Goal: Navigation & Orientation: Understand site structure

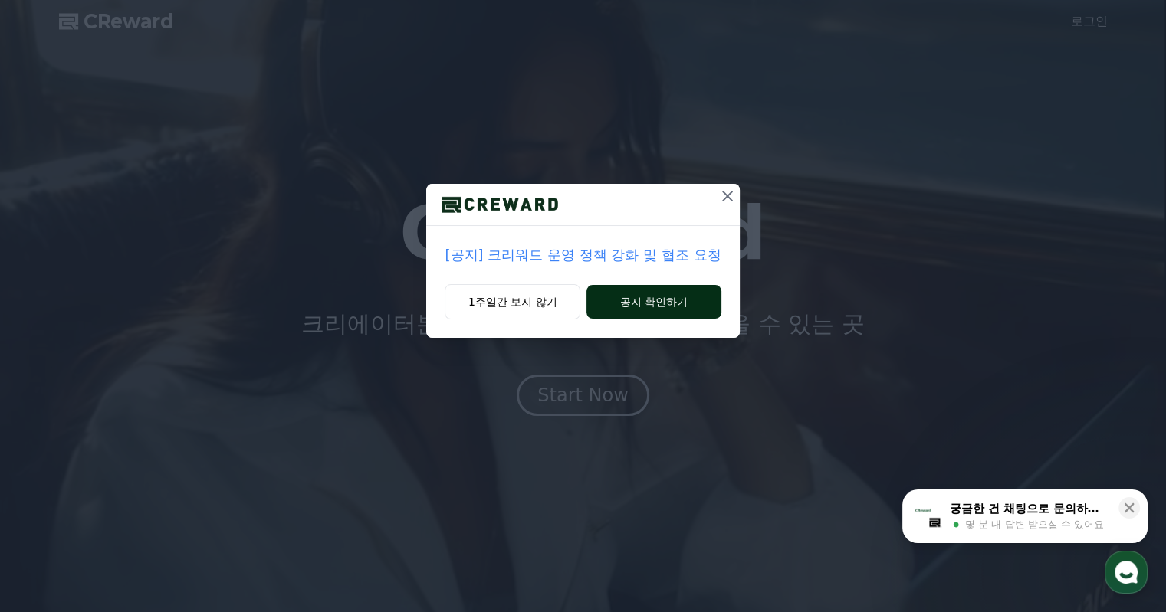
click at [648, 307] on button "공지 확인하기" at bounding box center [653, 302] width 134 height 34
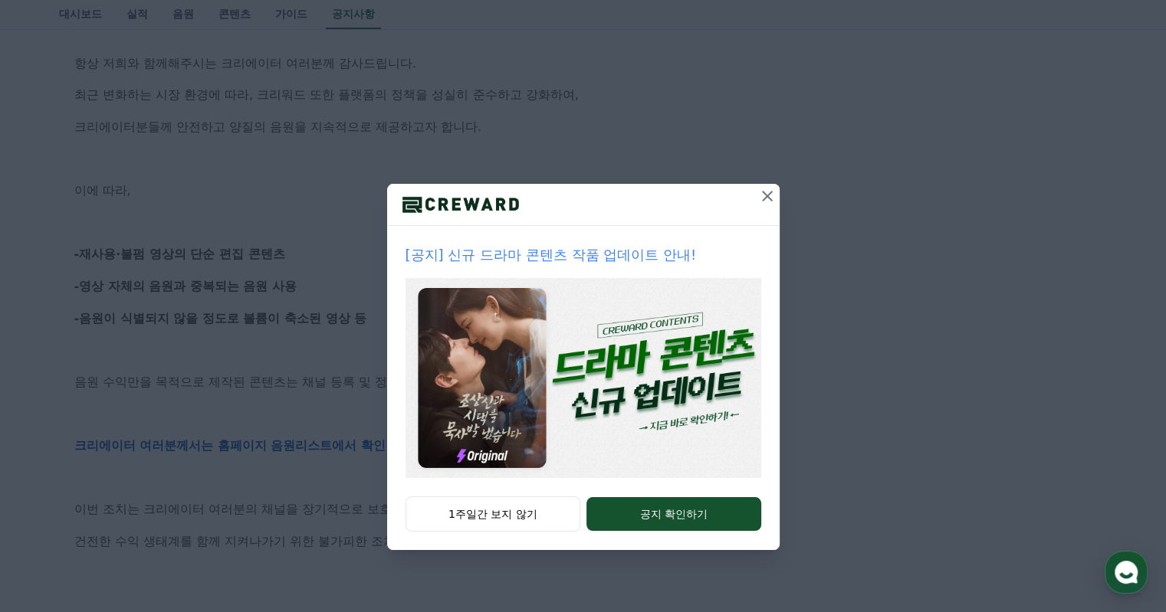
drag, startPoint x: 766, startPoint y: 190, endPoint x: 763, endPoint y: 203, distance: 13.4
click at [767, 190] on icon at bounding box center [767, 196] width 18 height 18
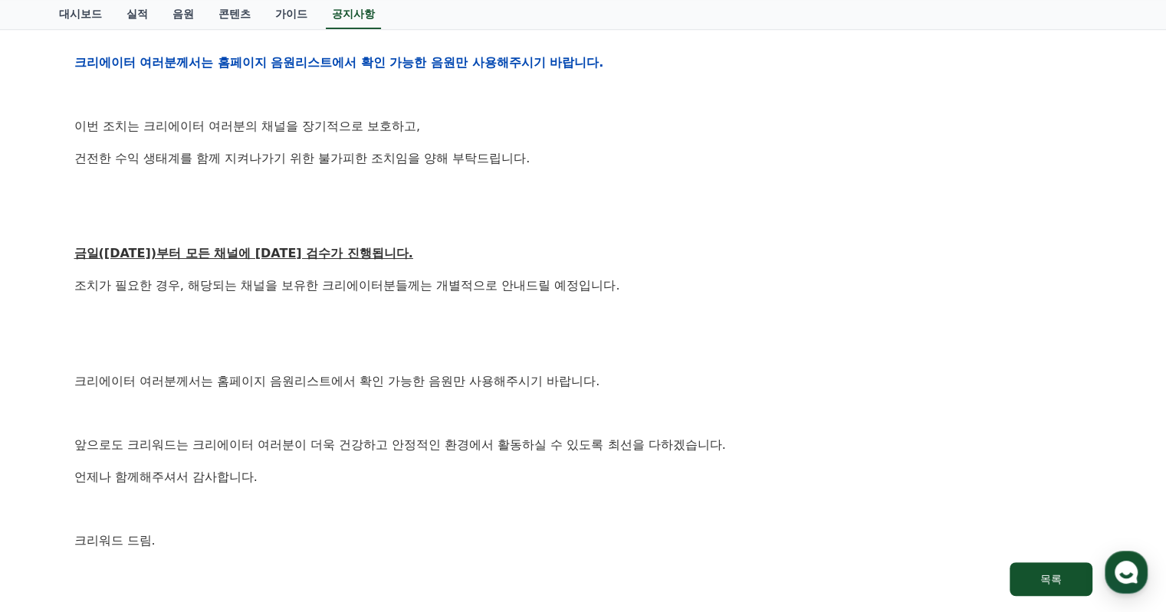
scroll to position [766, 0]
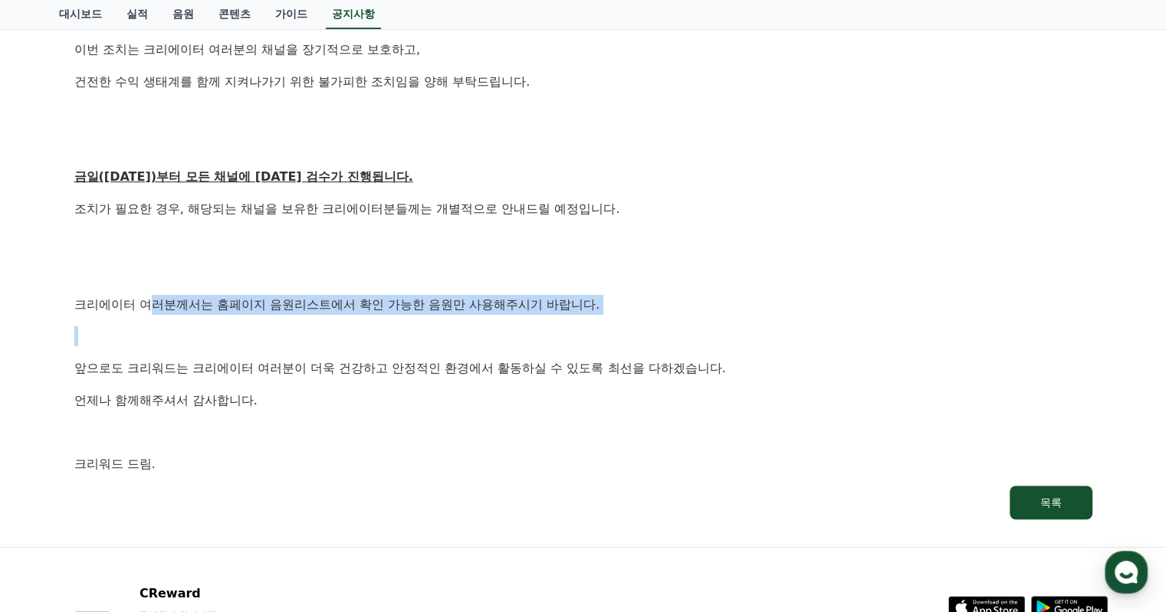
drag, startPoint x: 233, startPoint y: 304, endPoint x: 552, endPoint y: 349, distance: 322.1
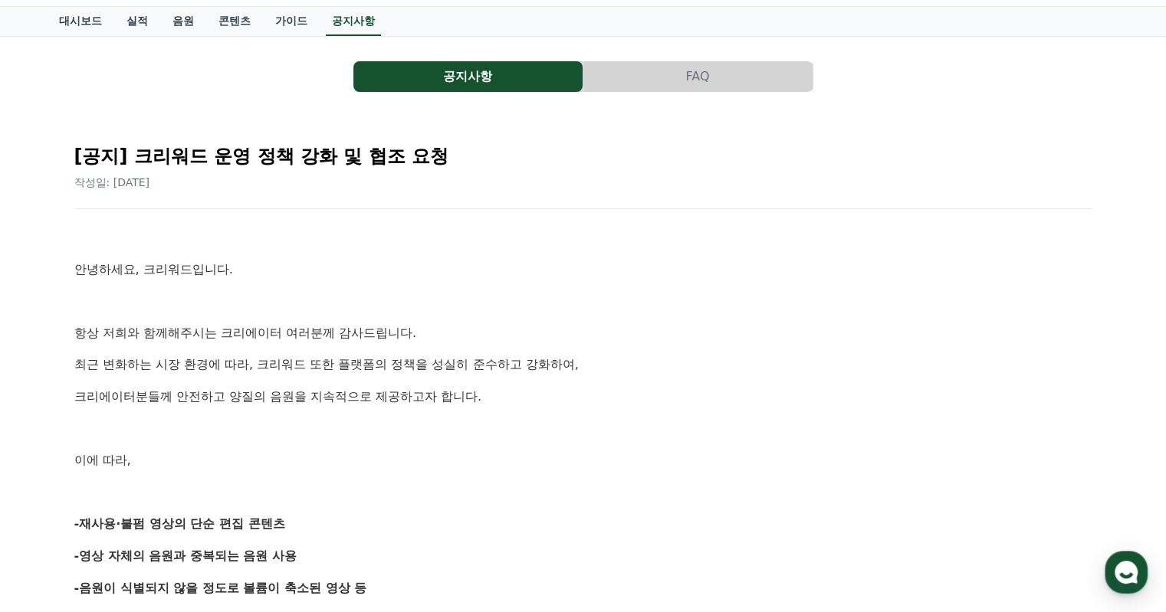
scroll to position [0, 0]
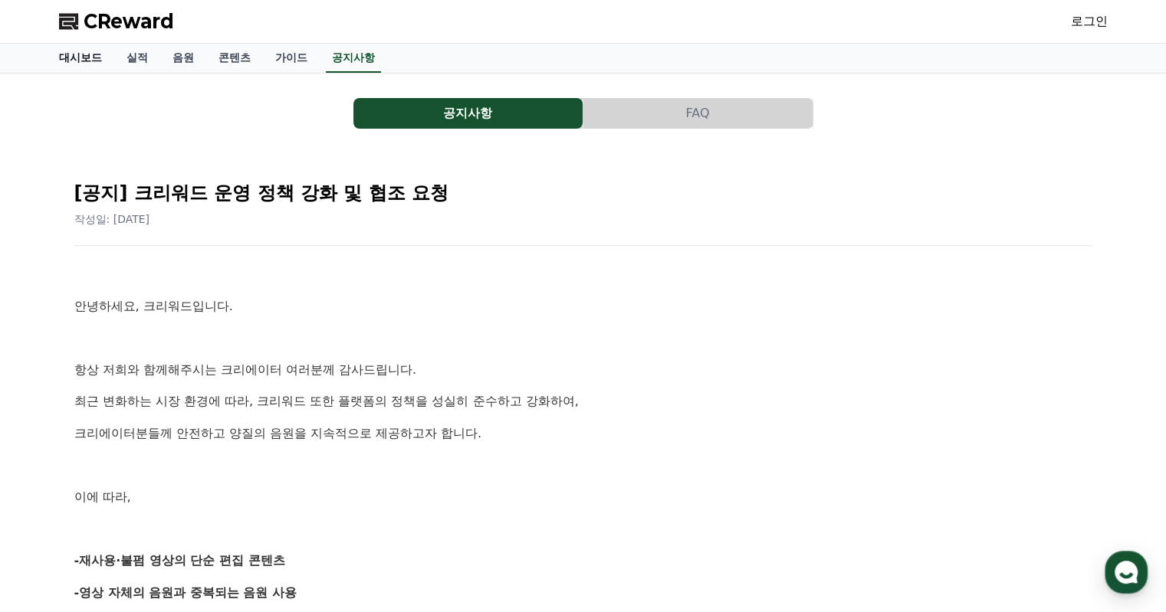
click at [92, 65] on link "대시보드" at bounding box center [80, 58] width 67 height 29
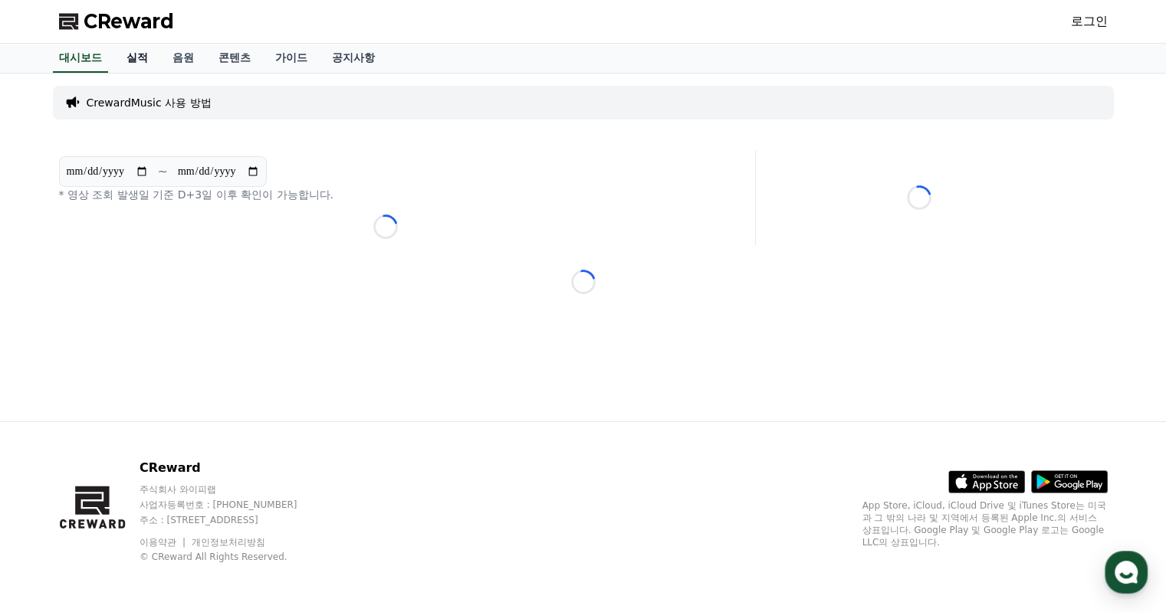
click at [145, 46] on link "실적" at bounding box center [137, 58] width 46 height 29
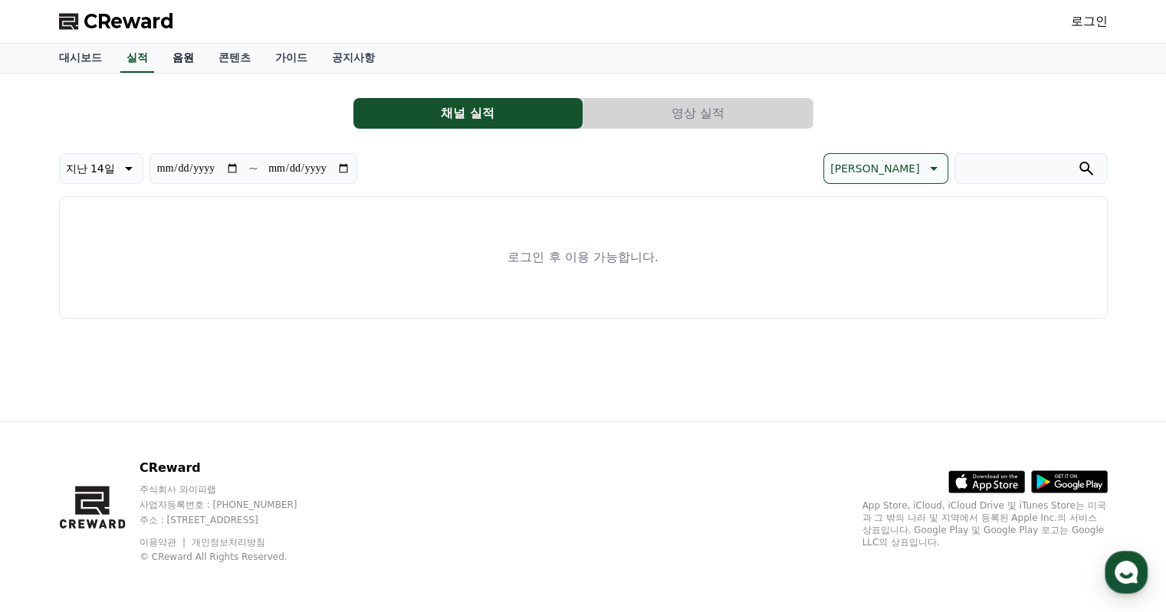
click at [200, 57] on link "음원" at bounding box center [183, 58] width 46 height 29
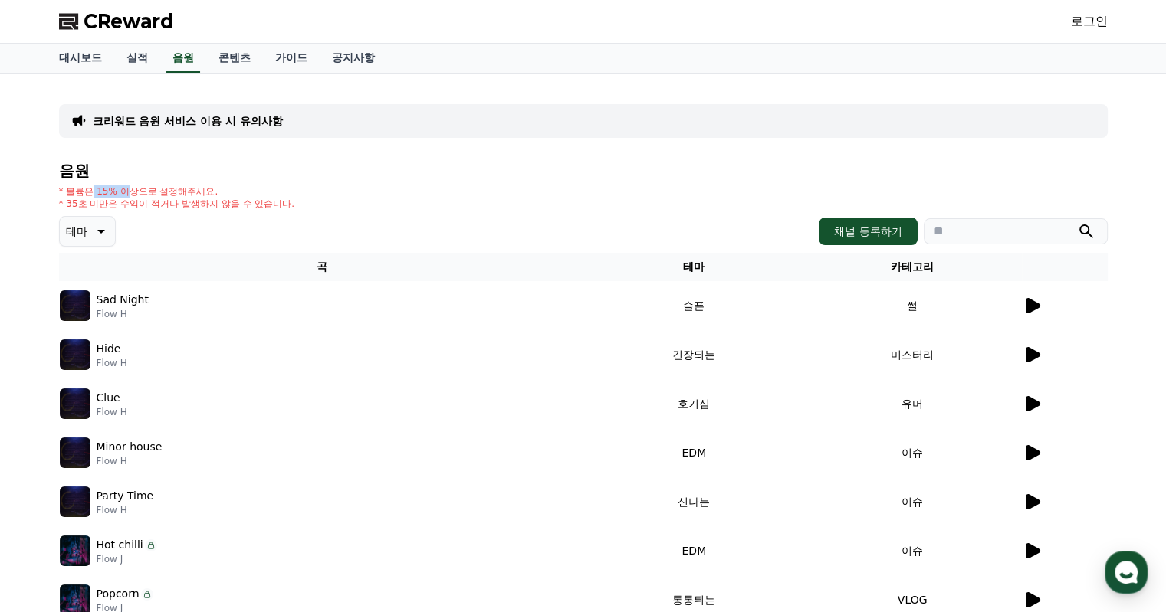
drag, startPoint x: 90, startPoint y: 192, endPoint x: 300, endPoint y: 191, distance: 210.0
click at [264, 191] on p "* 볼륨은 15% 이상으로 설정해주세요." at bounding box center [177, 191] width 236 height 12
click at [300, 191] on div "* 볼륨은 15% 이상으로 설정해주세요. * 35초 미만은 수익이 적거나 발생하지 않을 수 있습니다." at bounding box center [583, 197] width 1048 height 25
click at [236, 57] on link "콘텐츠" at bounding box center [234, 58] width 57 height 29
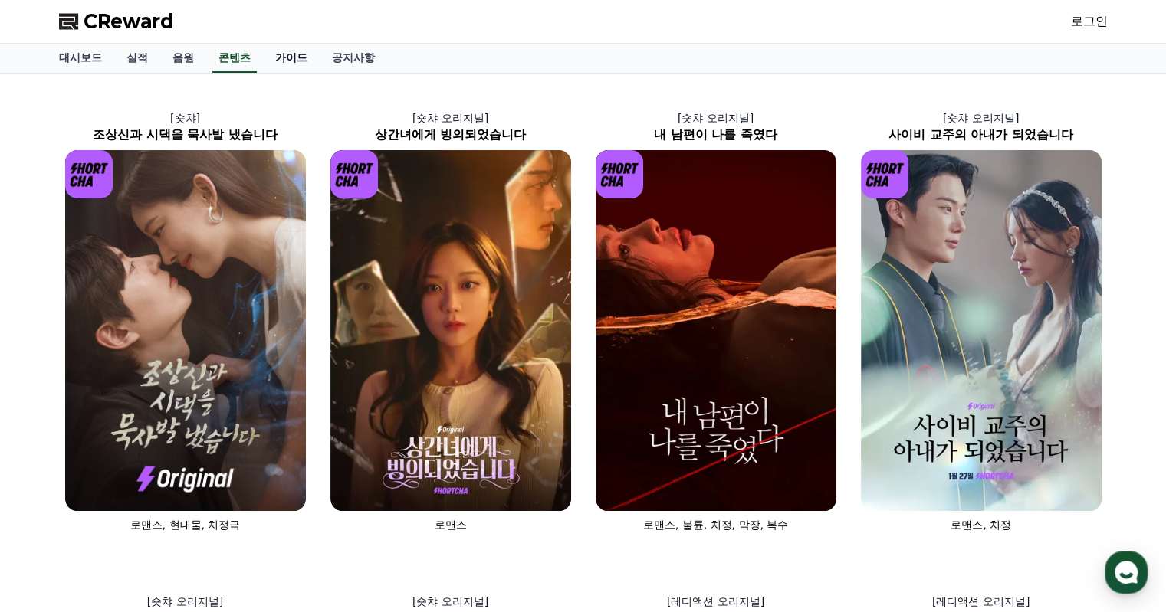
click at [283, 50] on link "가이드" at bounding box center [291, 58] width 57 height 29
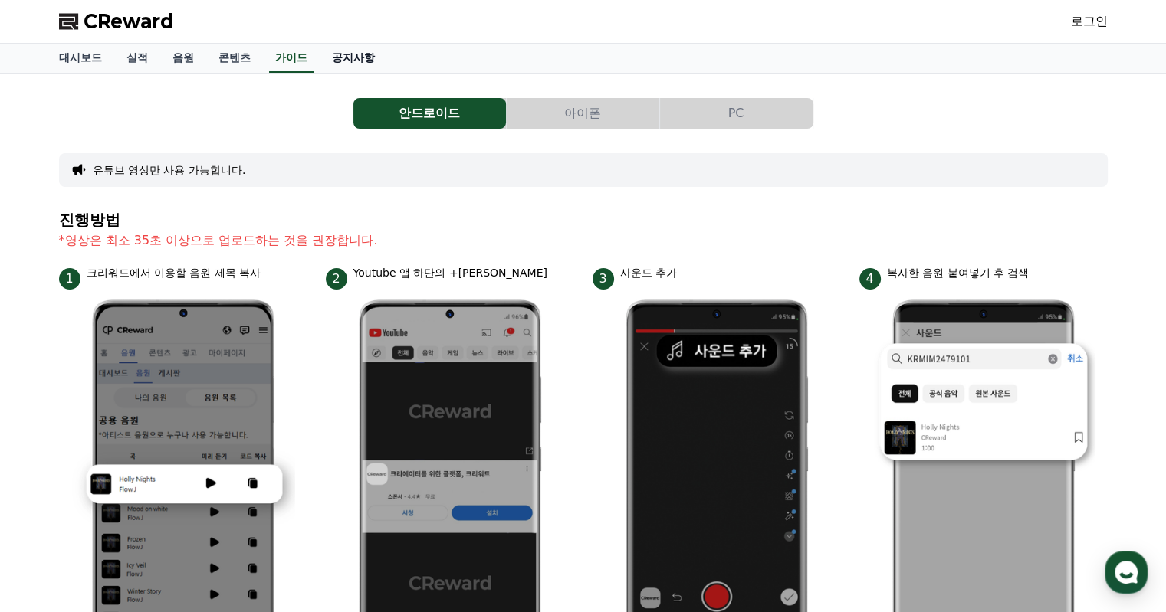
click at [368, 57] on link "공지사항" at bounding box center [353, 58] width 67 height 29
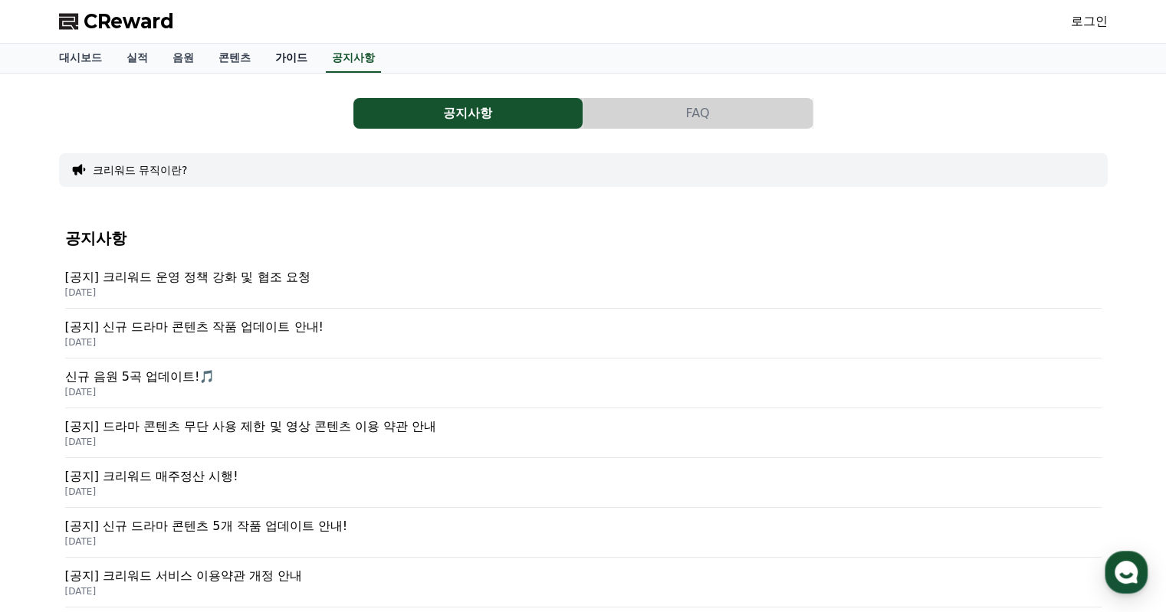
click at [293, 54] on link "가이드" at bounding box center [291, 58] width 57 height 29
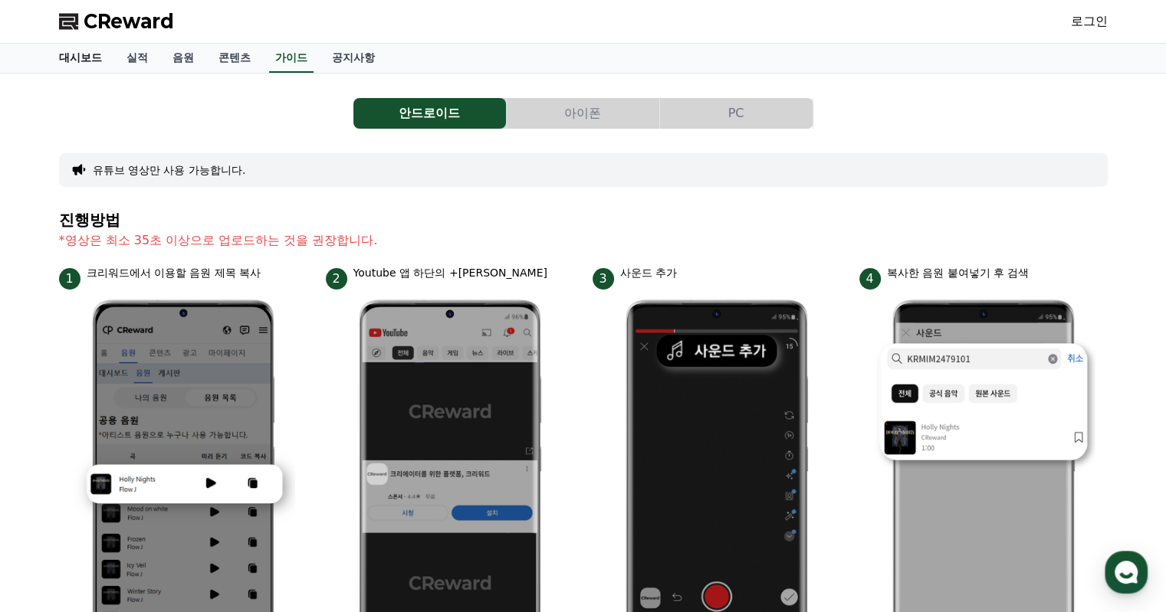
click at [64, 56] on link "대시보드" at bounding box center [80, 58] width 67 height 29
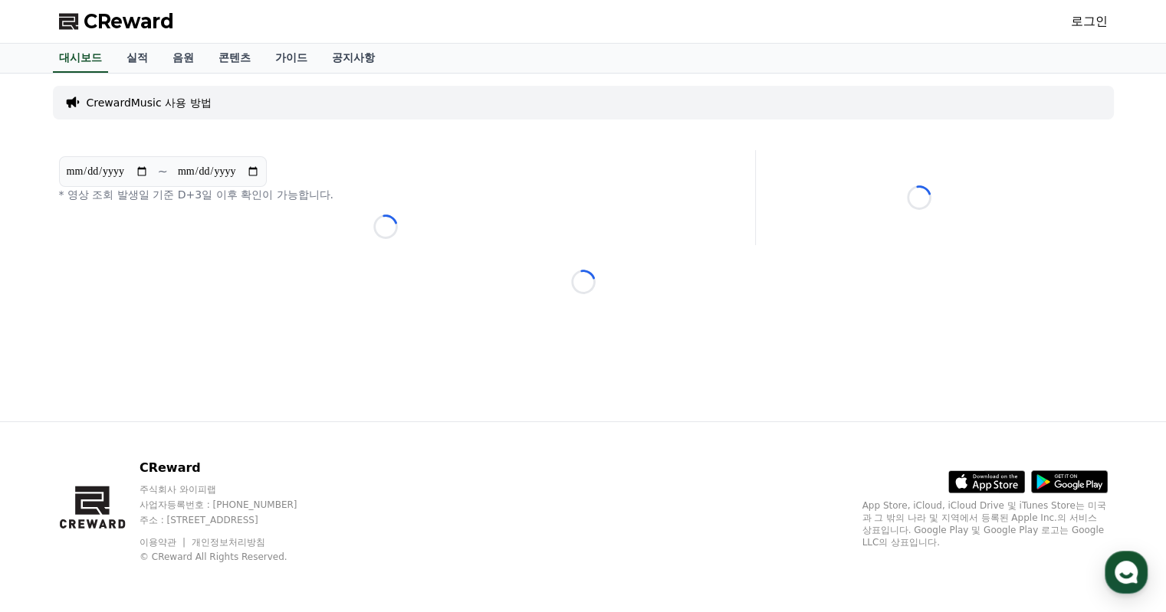
click at [94, 20] on span "CReward" at bounding box center [129, 21] width 90 height 25
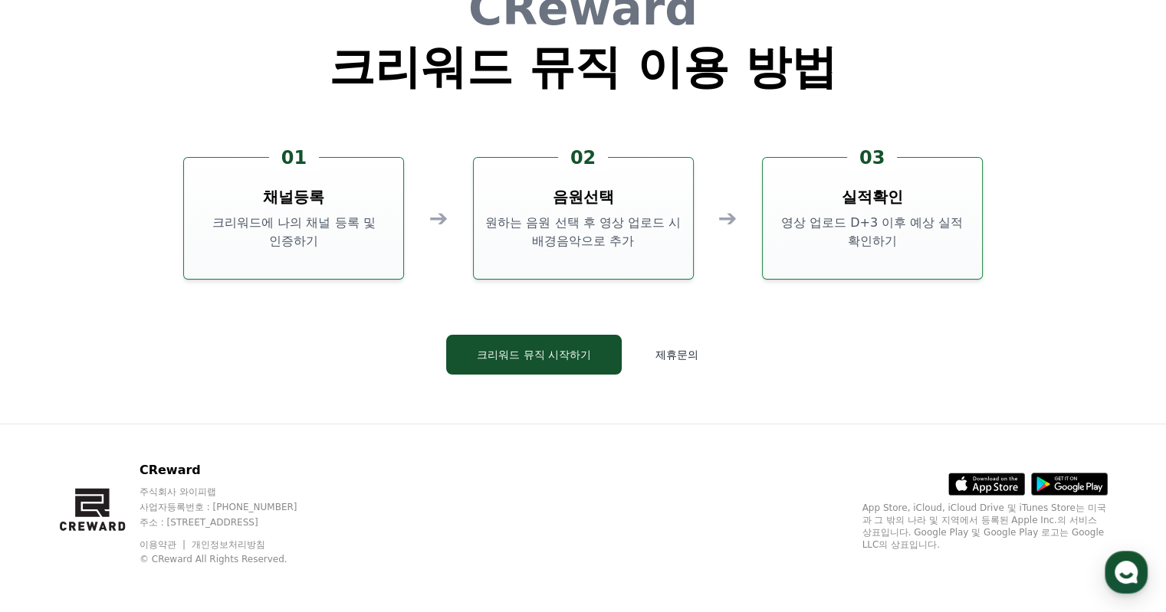
scroll to position [4153, 0]
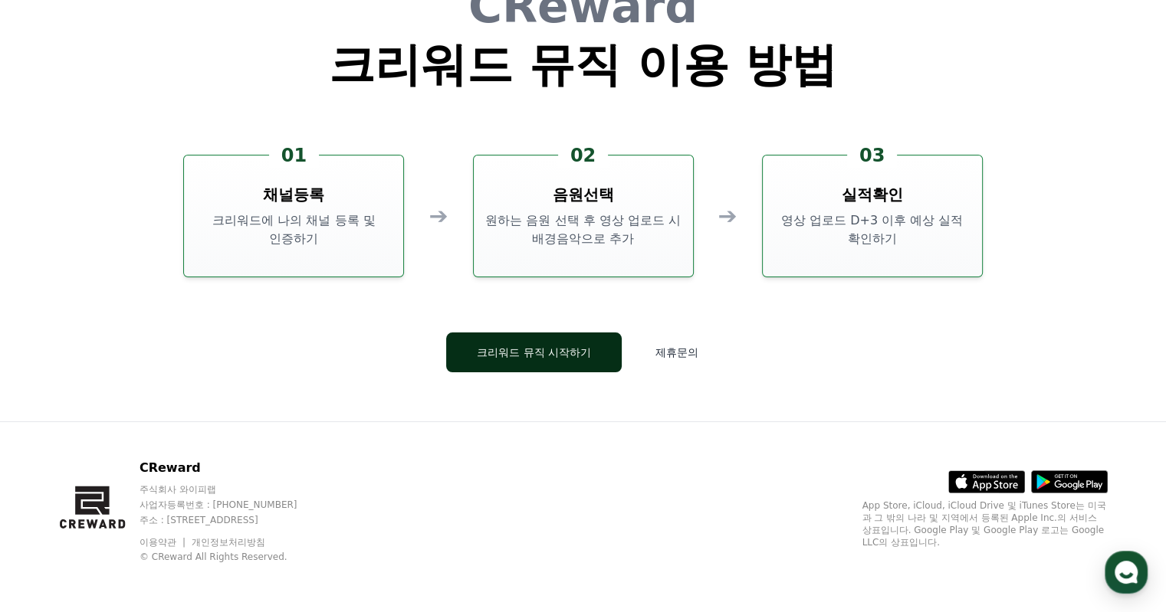
click at [592, 349] on button "크리워드 뮤직 시작하기" at bounding box center [534, 353] width 176 height 40
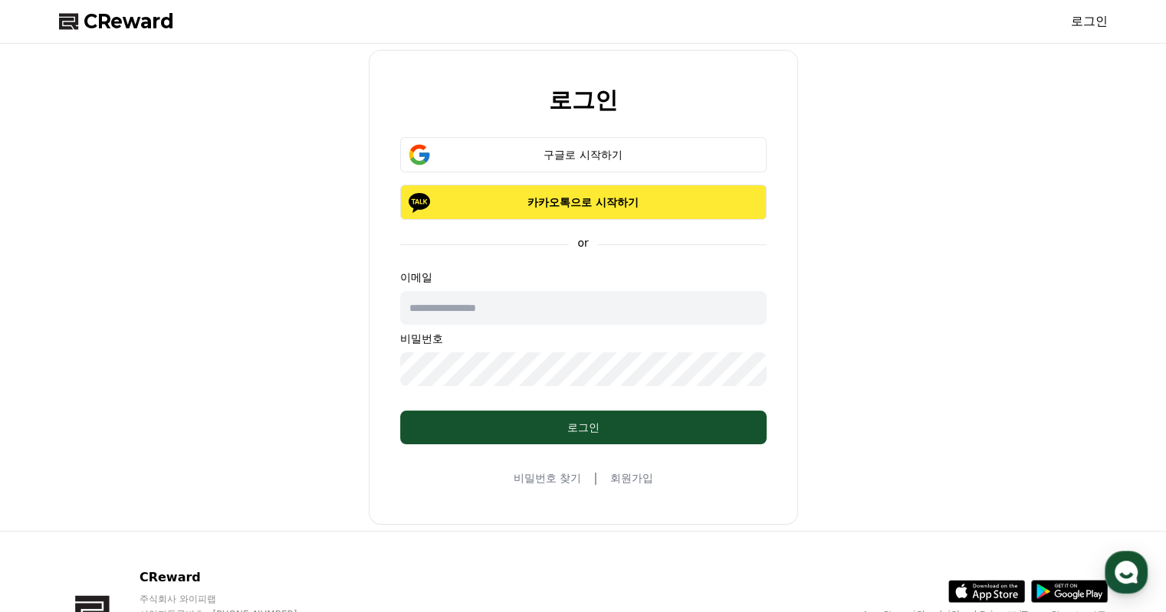
click at [596, 207] on p "카카오톡으로 시작하기" at bounding box center [583, 202] width 322 height 15
